Goal: Entertainment & Leisure: Consume media (video, audio)

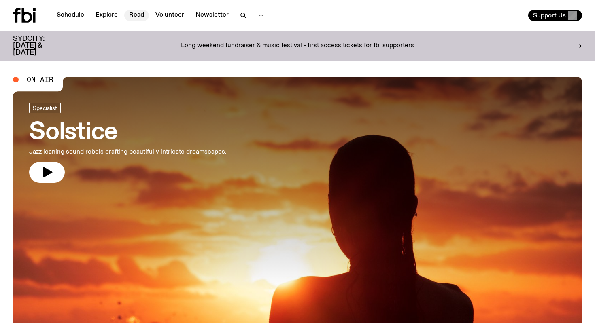
click at [135, 15] on link "Read" at bounding box center [136, 15] width 25 height 11
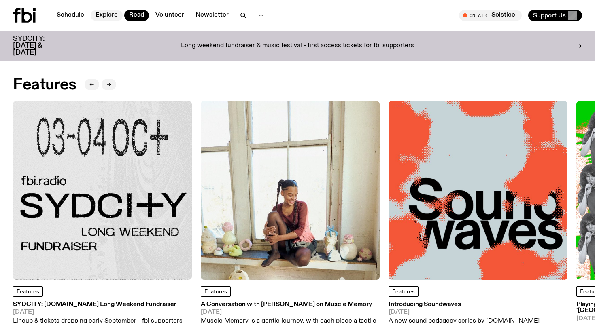
click at [110, 13] on link "Explore" at bounding box center [107, 15] width 32 height 11
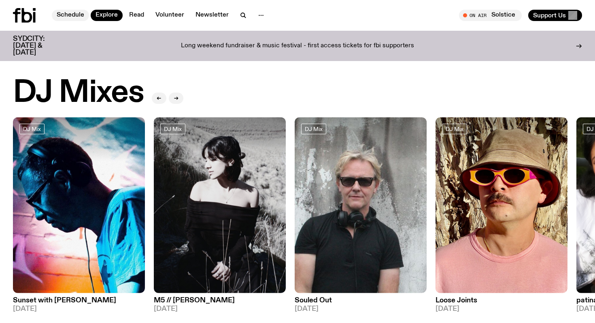
click at [62, 20] on link "Schedule" at bounding box center [70, 15] width 37 height 11
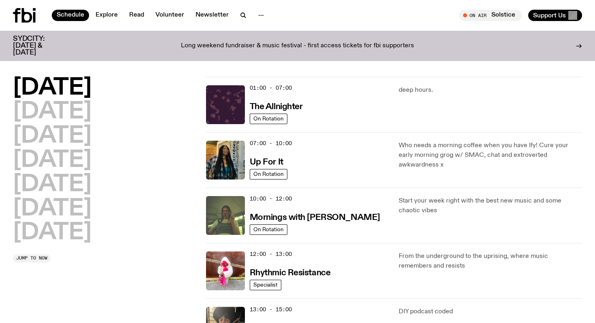
click at [25, 20] on icon at bounding box center [24, 15] width 23 height 15
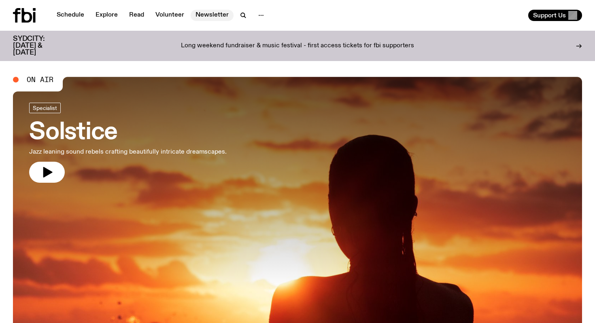
click at [210, 18] on link "Newsletter" at bounding box center [212, 15] width 43 height 11
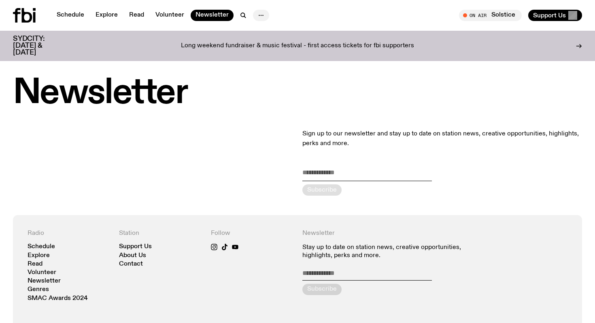
click at [256, 14] on icon "button" at bounding box center [261, 16] width 10 height 10
click at [21, 13] on icon at bounding box center [24, 15] width 23 height 15
click at [490, 13] on span "Tune in live" at bounding box center [493, 15] width 50 height 6
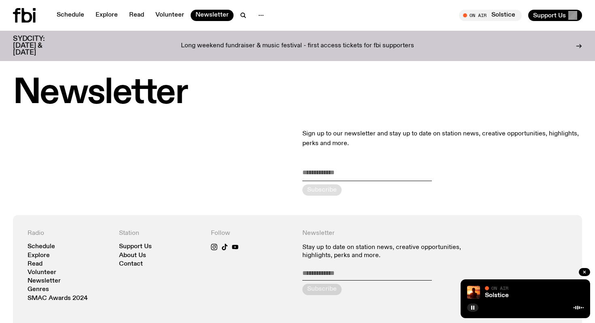
click at [30, 16] on icon at bounding box center [27, 15] width 11 height 15
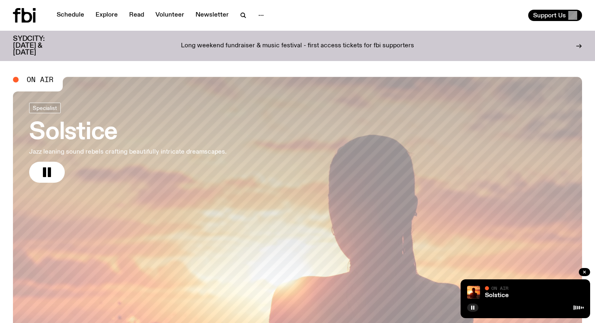
click at [135, 118] on link "Solstice Jazz leaning sound rebels crafting beautifully intricate dreamscapes." at bounding box center [127, 143] width 197 height 80
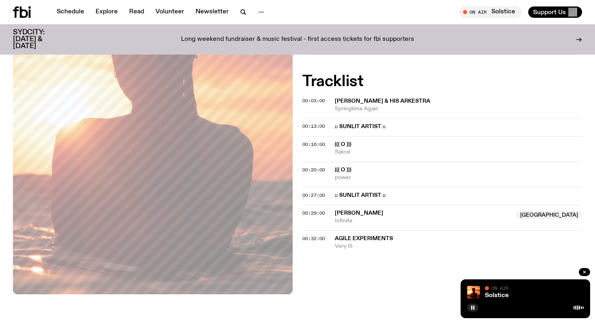
scroll to position [216, 0]
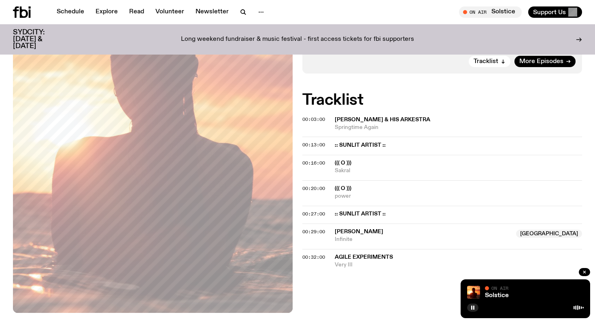
click at [494, 286] on span "On Air" at bounding box center [499, 288] width 17 height 5
click at [474, 290] on img at bounding box center [473, 292] width 13 height 13
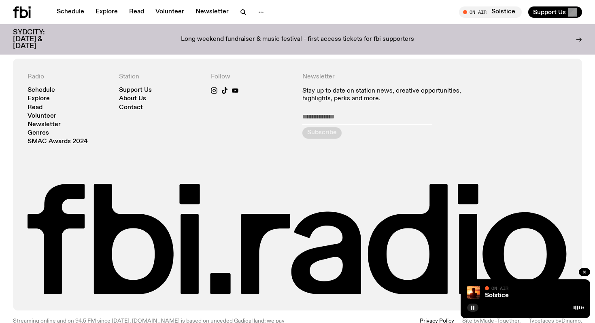
scroll to position [509, 0]
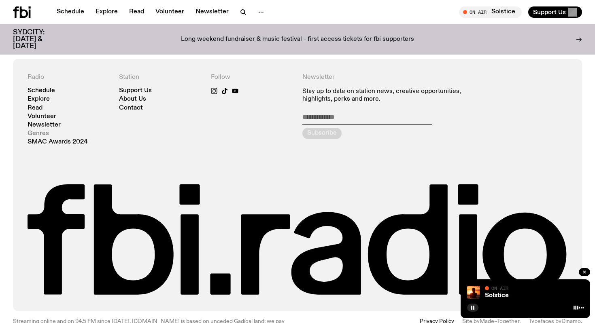
click at [42, 134] on link "Genres" at bounding box center [38, 134] width 21 height 6
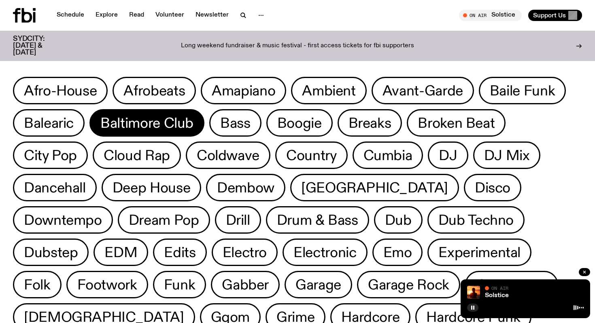
click at [163, 124] on span "Baltimore Club" at bounding box center [146, 123] width 93 height 16
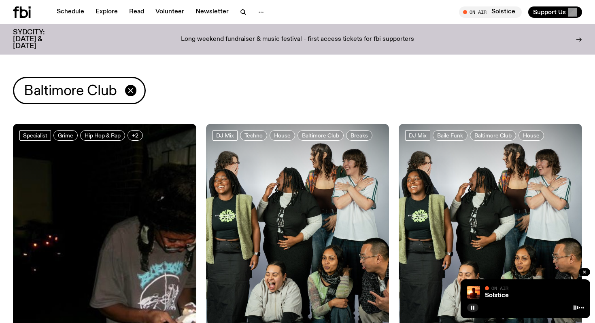
scroll to position [11, 0]
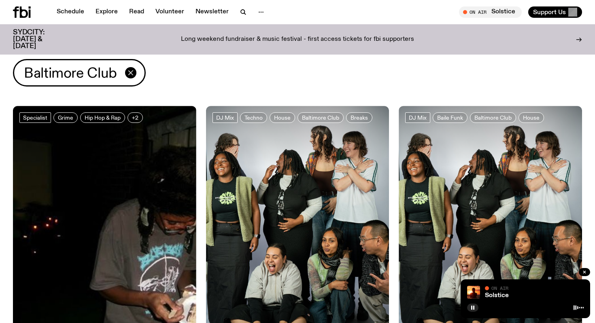
click at [133, 72] on icon "button" at bounding box center [131, 73] width 10 height 10
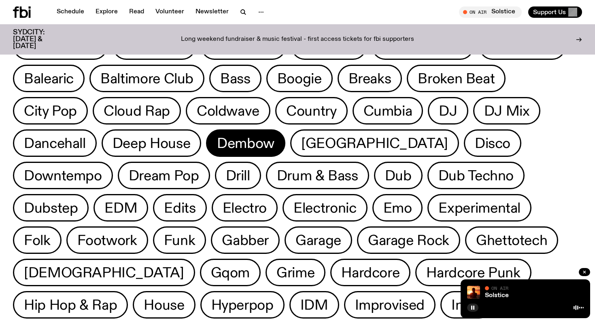
scroll to position [40, 0]
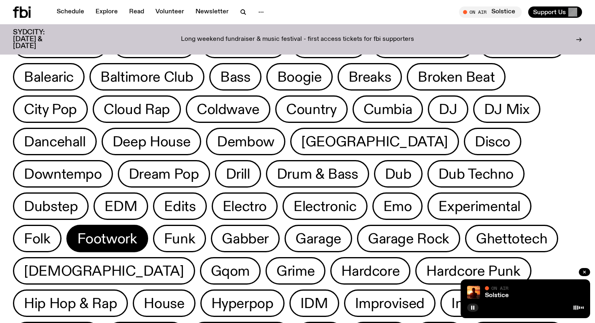
click at [137, 231] on span "Footwork" at bounding box center [107, 239] width 60 height 16
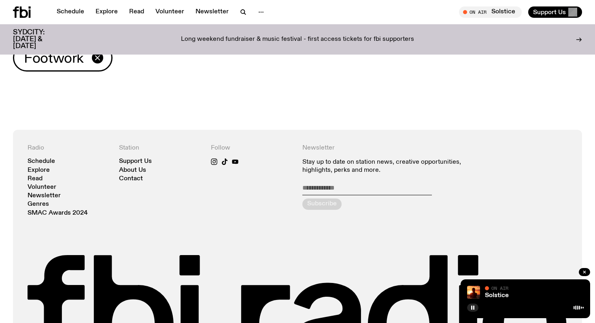
scroll to position [25, 0]
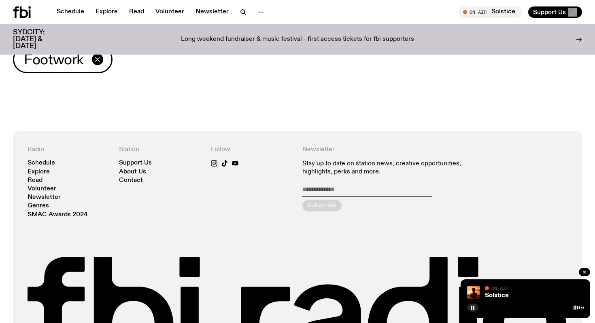
click at [98, 58] on icon "button" at bounding box center [98, 60] width 10 height 10
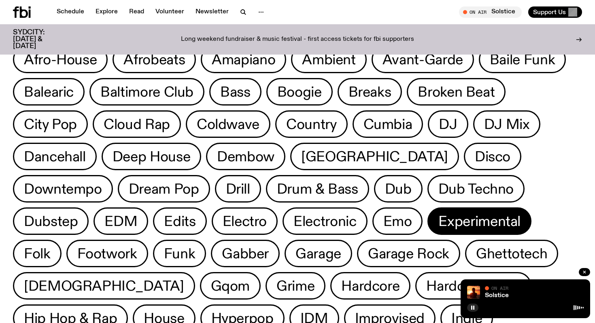
click at [438, 217] on span "Experimental" at bounding box center [479, 222] width 82 height 16
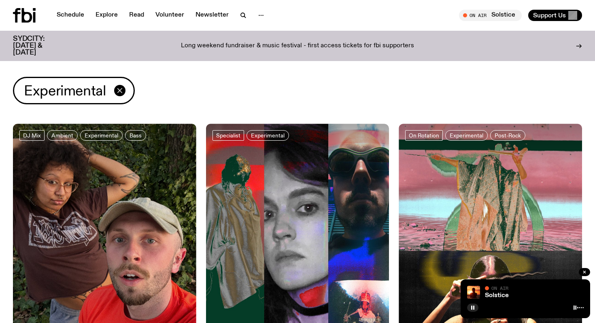
click at [119, 89] on icon "button" at bounding box center [120, 91] width 10 height 10
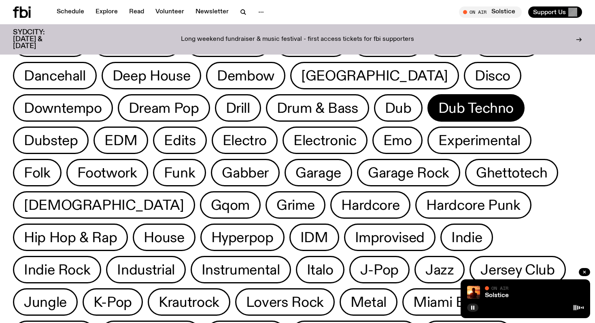
scroll to position [107, 0]
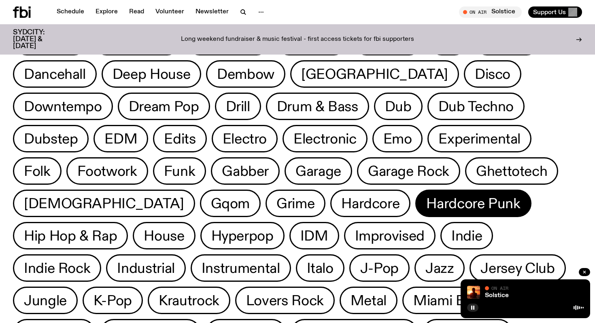
click at [426, 202] on span "Hardcore Punk" at bounding box center [473, 204] width 94 height 16
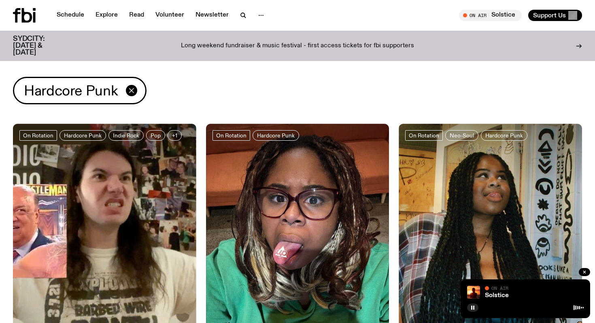
click at [130, 91] on icon "button" at bounding box center [131, 90] width 4 height 4
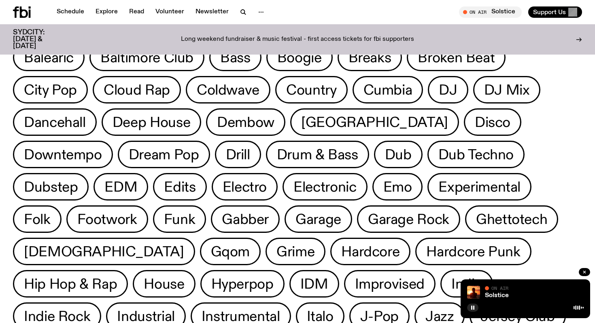
scroll to position [59, 0]
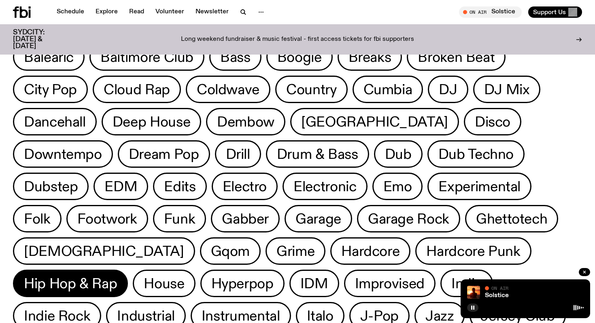
click at [117, 276] on span "Hip Hop & Rap" at bounding box center [70, 284] width 93 height 16
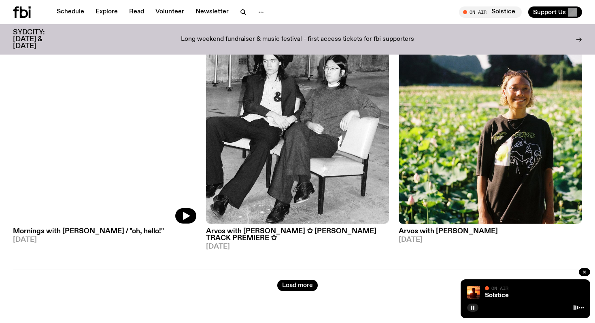
scroll to position [2200, 0]
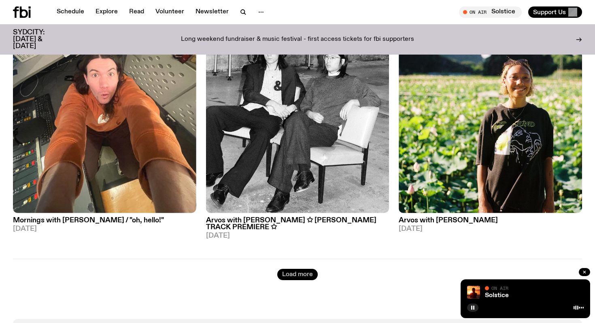
click at [308, 269] on button "Load more" at bounding box center [297, 274] width 40 height 11
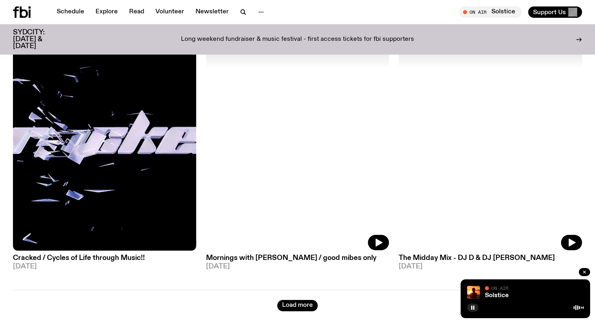
scroll to position [4486, 0]
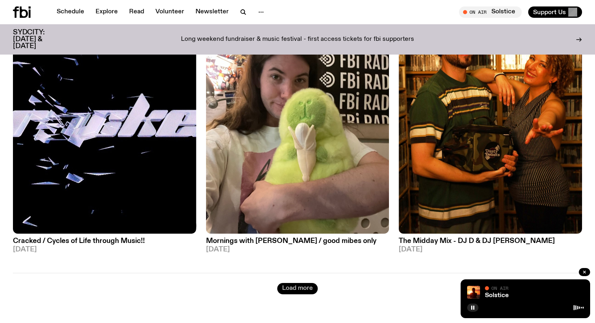
click at [300, 283] on button "Load more" at bounding box center [297, 288] width 40 height 11
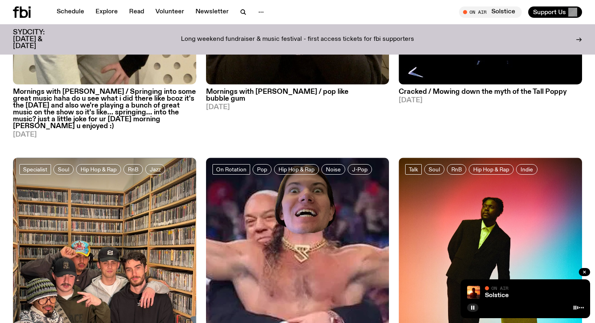
scroll to position [0, 0]
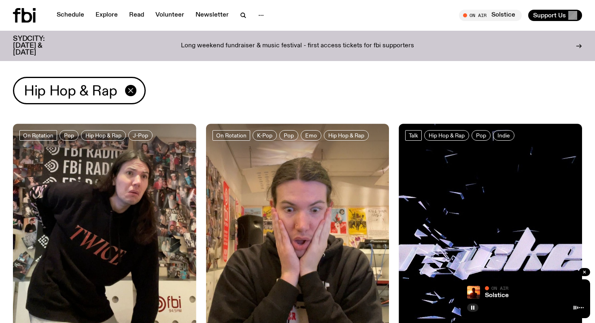
click at [126, 89] on icon "button" at bounding box center [131, 91] width 10 height 10
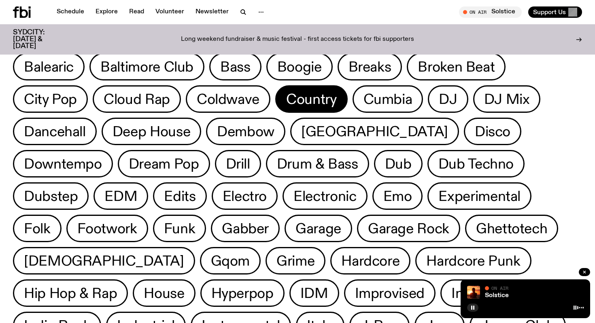
scroll to position [163, 0]
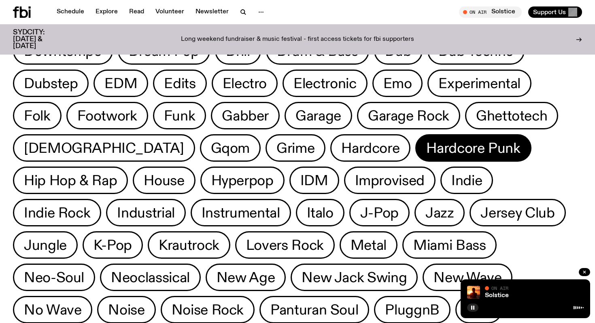
click at [426, 149] on span "Hardcore Punk" at bounding box center [473, 148] width 94 height 16
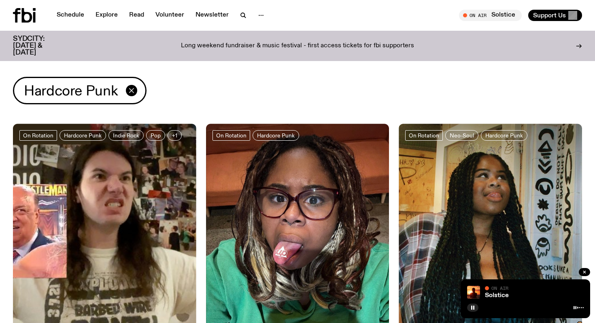
click at [131, 89] on icon "button" at bounding box center [132, 91] width 10 height 10
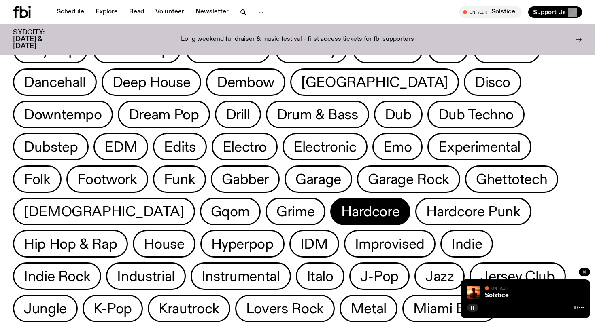
click at [341, 217] on span "Hardcore" at bounding box center [370, 212] width 58 height 16
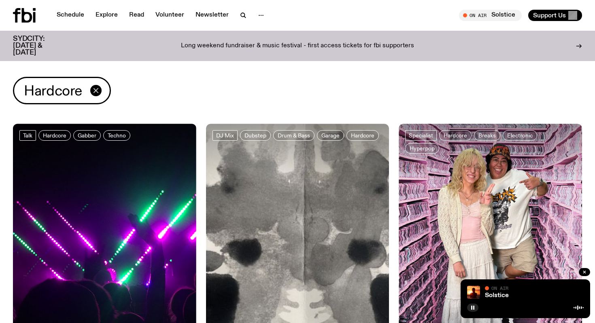
click at [98, 92] on icon "button" at bounding box center [96, 91] width 10 height 10
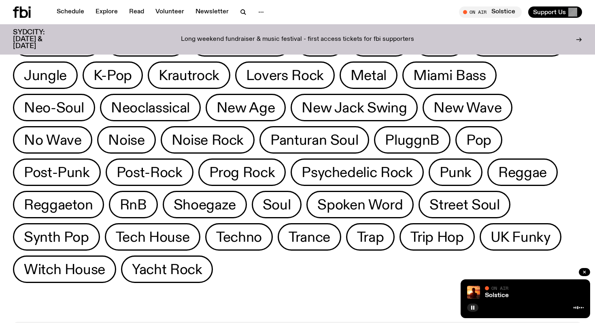
scroll to position [333, 0]
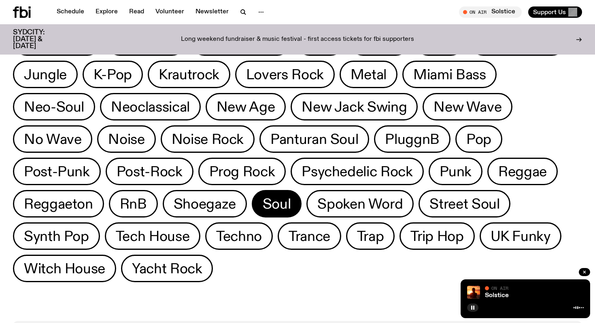
click at [291, 196] on span "Soul" at bounding box center [277, 204] width 28 height 16
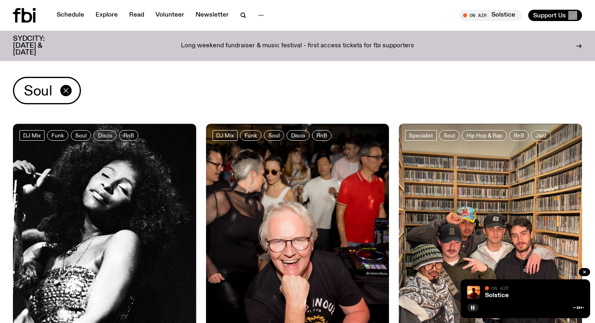
click at [70, 91] on icon "button" at bounding box center [66, 91] width 10 height 10
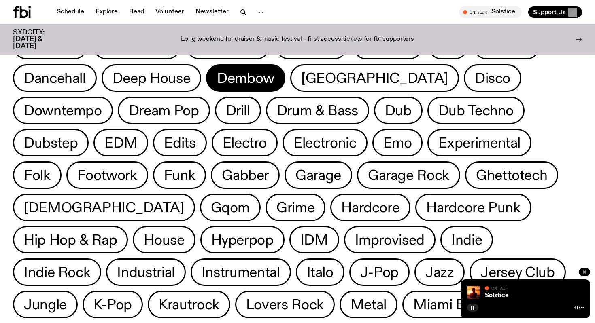
scroll to position [183, 0]
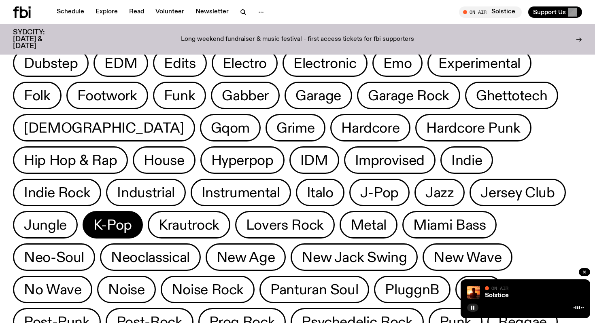
click at [230, 211] on button "K-Pop" at bounding box center [189, 225] width 83 height 28
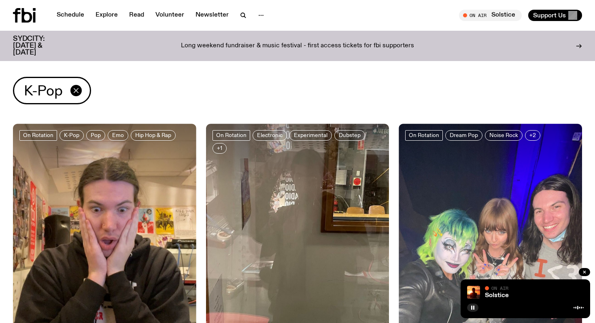
click at [75, 91] on icon "button" at bounding box center [76, 90] width 4 height 4
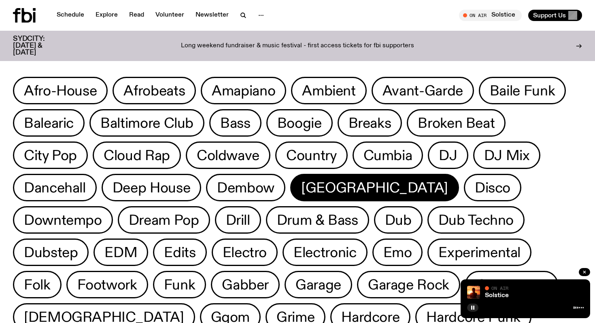
click at [328, 189] on span "[GEOGRAPHIC_DATA]" at bounding box center [374, 188] width 147 height 16
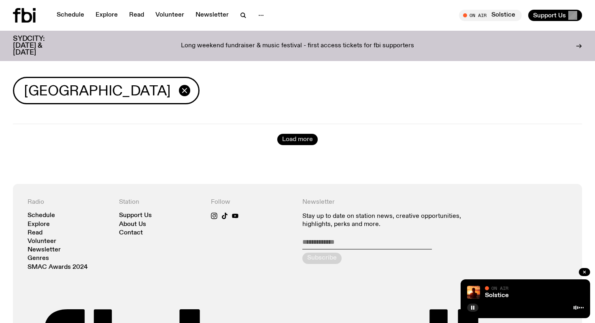
click at [288, 136] on button "Load more" at bounding box center [297, 139] width 40 height 11
click at [180, 88] on icon "button" at bounding box center [185, 91] width 10 height 10
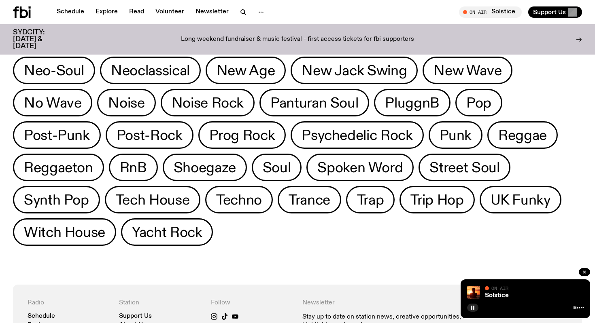
scroll to position [380, 0]
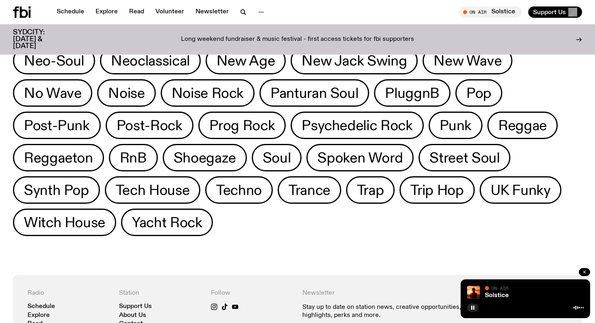
click at [586, 272] on icon "button" at bounding box center [584, 272] width 5 height 5
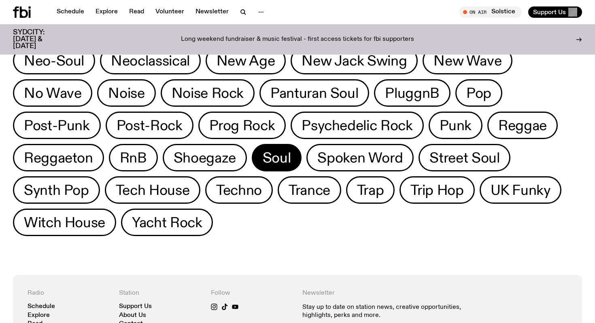
click at [291, 150] on span "Soul" at bounding box center [277, 158] width 28 height 16
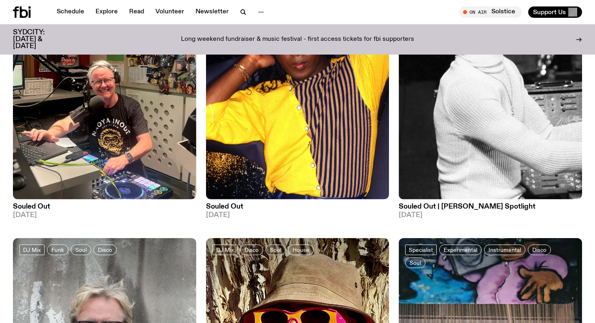
scroll to position [1577, 0]
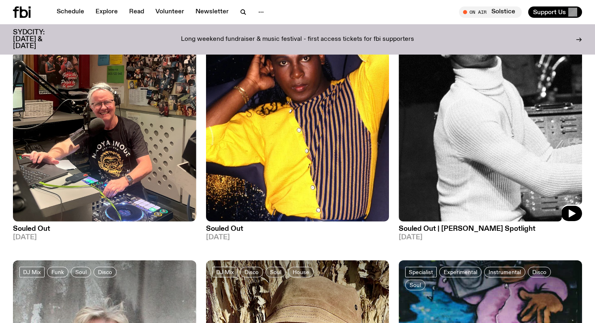
click at [499, 144] on img at bounding box center [490, 99] width 183 height 244
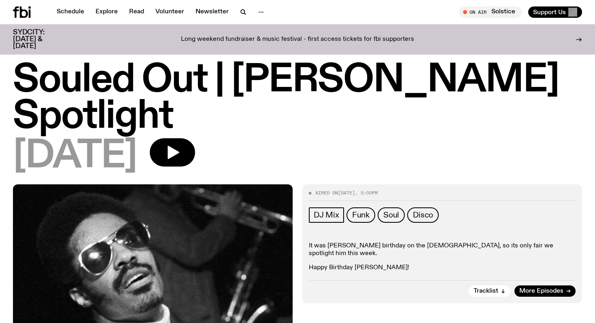
scroll to position [4, 0]
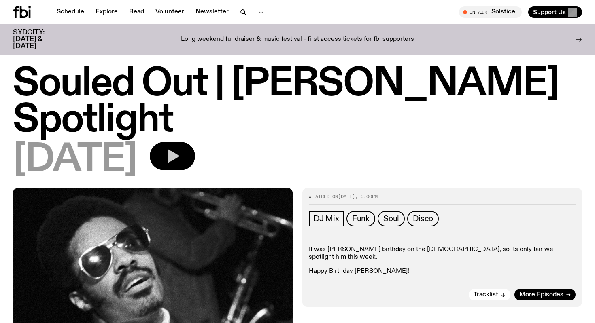
click at [195, 154] on button "button" at bounding box center [172, 156] width 45 height 28
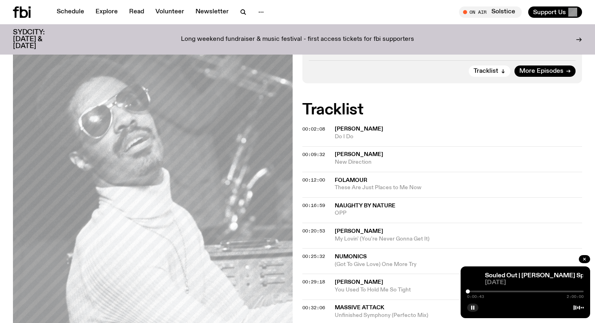
scroll to position [242, 0]
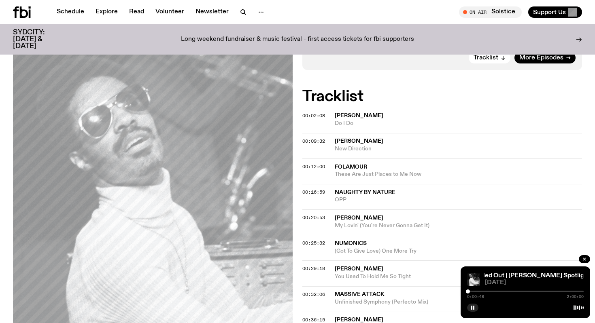
click at [474, 292] on div at bounding box center [525, 292] width 117 height 2
click at [470, 291] on div at bounding box center [415, 292] width 117 height 2
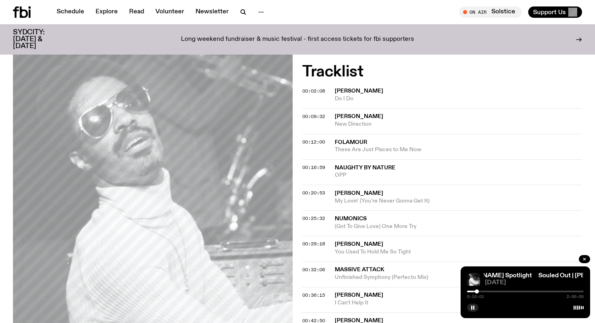
scroll to position [271, 0]
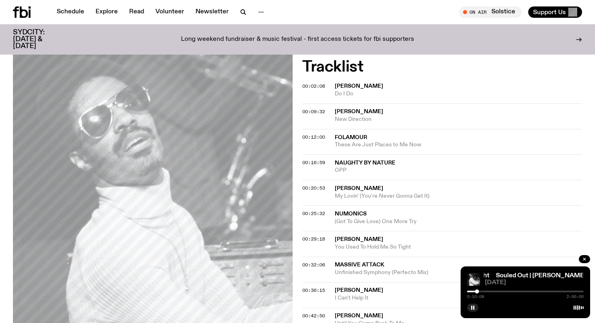
click at [495, 291] on div at bounding box center [525, 292] width 117 height 2
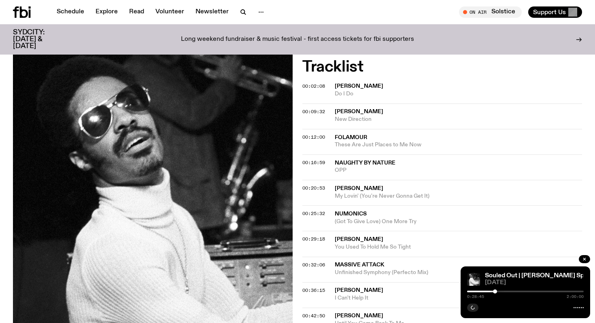
click at [490, 291] on div at bounding box center [436, 292] width 117 height 2
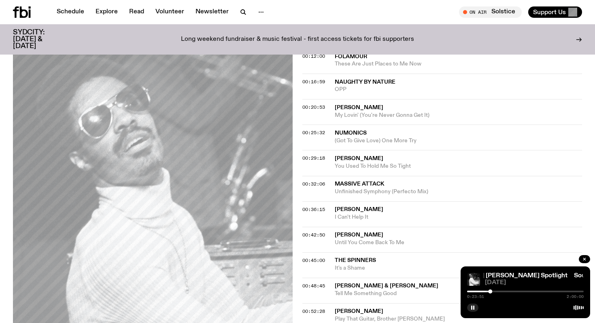
scroll to position [376, 0]
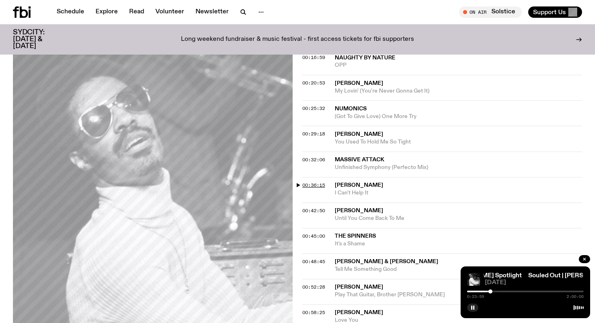
click at [321, 182] on span "00:36:15" at bounding box center [313, 185] width 23 height 6
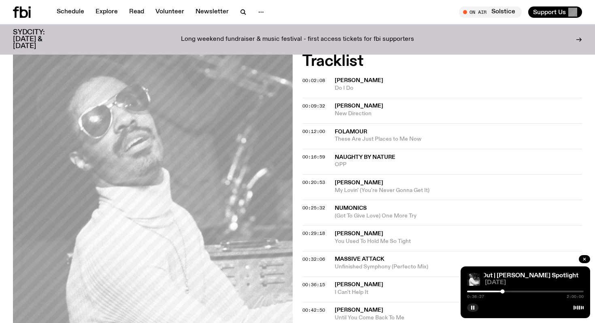
scroll to position [0, 0]
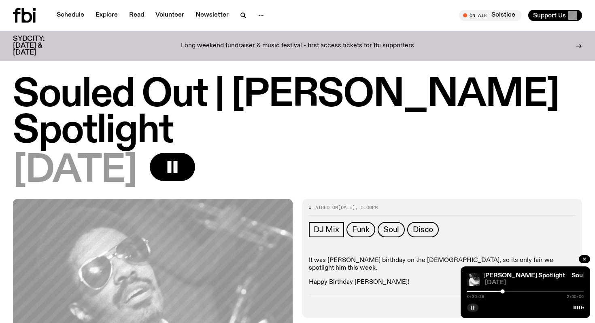
click at [473, 307] on icon "button" at bounding box center [472, 308] width 5 height 5
